Goal: Find specific page/section: Find specific page/section

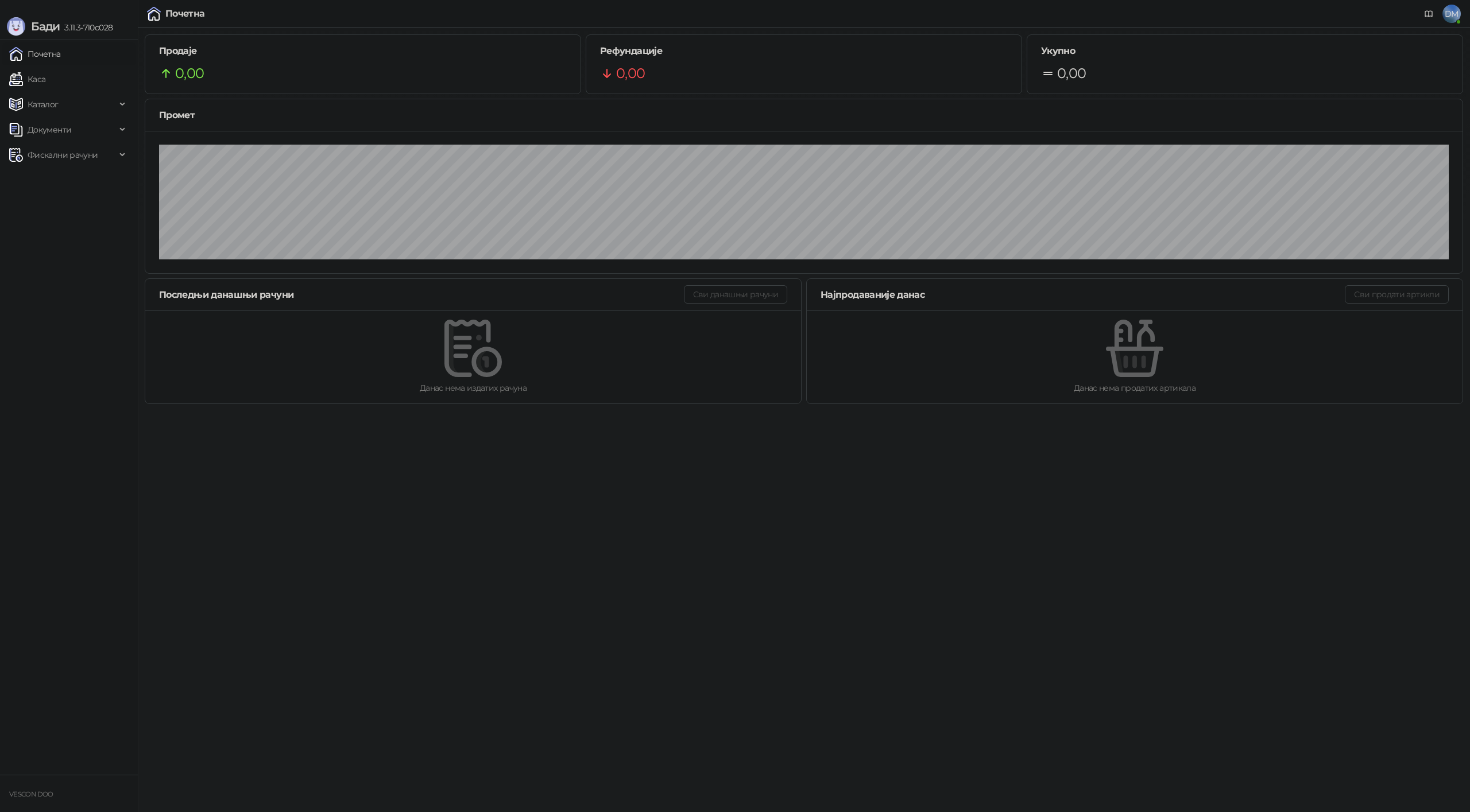
click at [539, 411] on html "Бади 3.11.3-710c028 Почетна Каса Каталог Документи Фискални рачуни VESCON DOO П…" at bounding box center [735, 206] width 1470 height 411
click at [76, 133] on span "Документи" at bounding box center [62, 130] width 107 height 23
click at [78, 134] on span "Документи" at bounding box center [62, 130] width 107 height 23
click at [77, 108] on span "Каталог" at bounding box center [62, 105] width 107 height 23
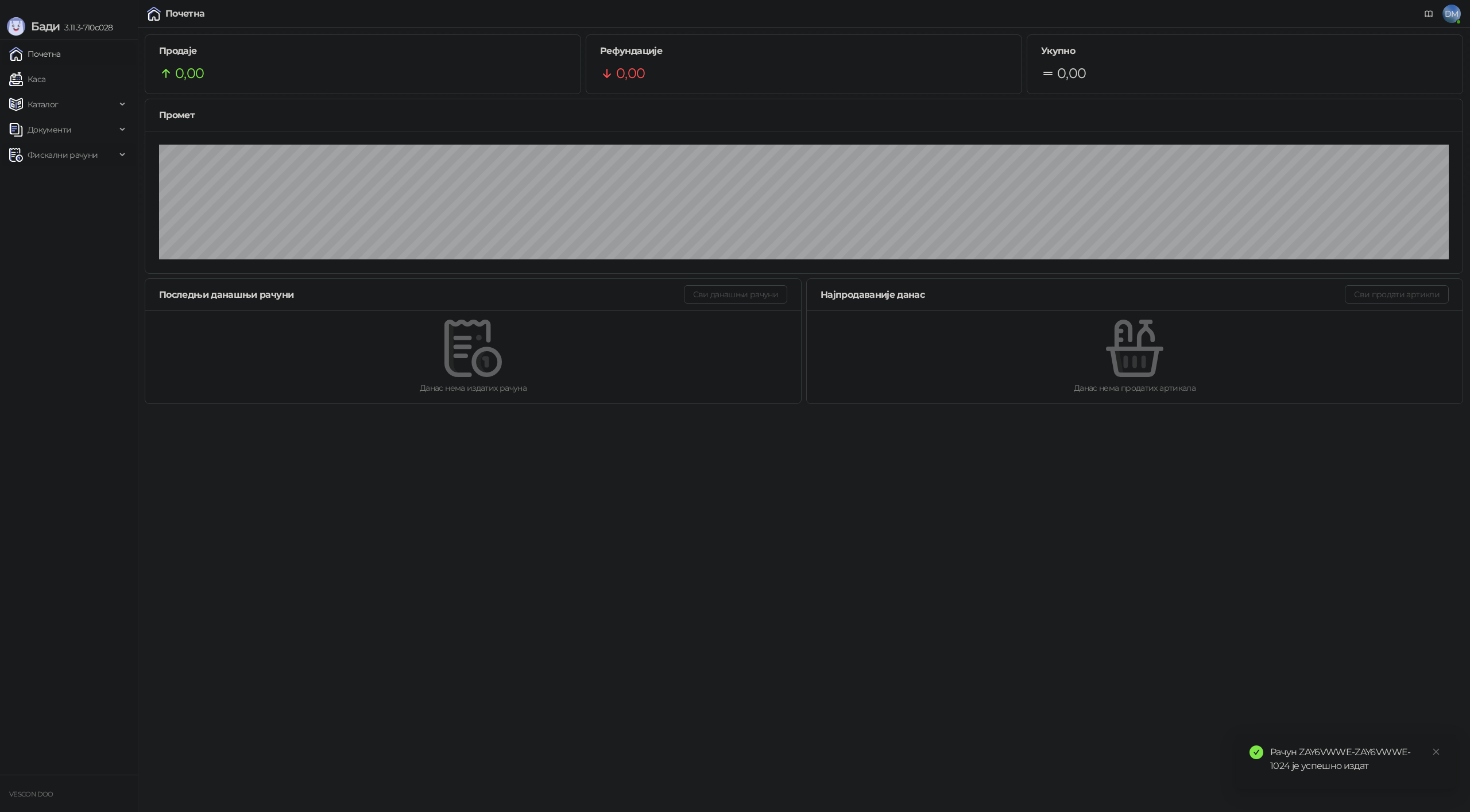
click at [82, 154] on span "Фискални рачуни" at bounding box center [62, 155] width 70 height 23
click at [76, 178] on link "Издати рачуни" at bounding box center [53, 180] width 77 height 23
